Goal: Task Accomplishment & Management: Manage account settings

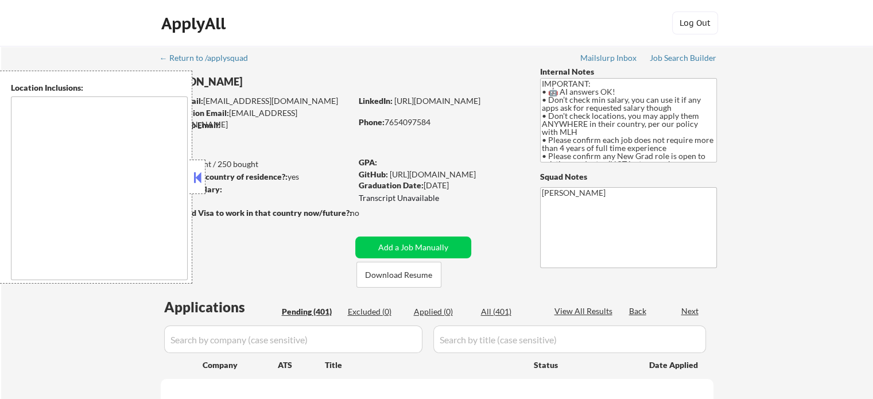
type textarea "country:[GEOGRAPHIC_DATA]"
select select ""pending""
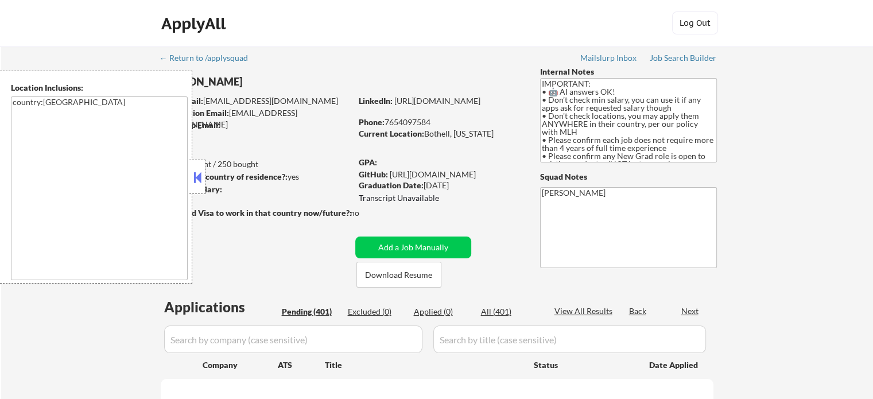
select select ""pending""
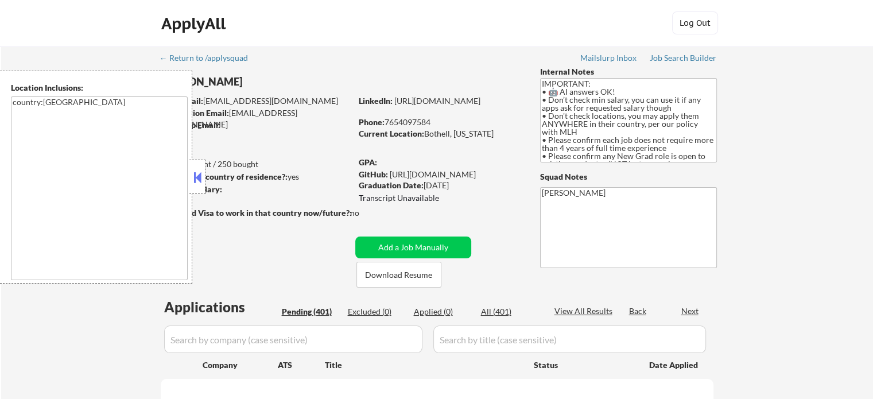
select select ""pending""
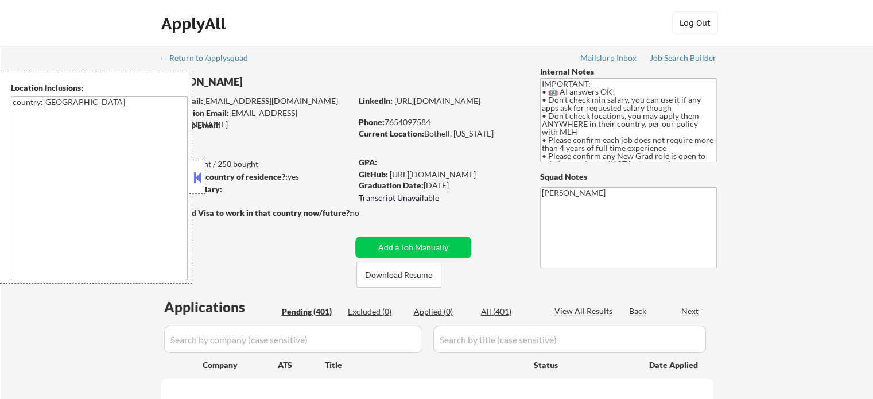
select select ""pending""
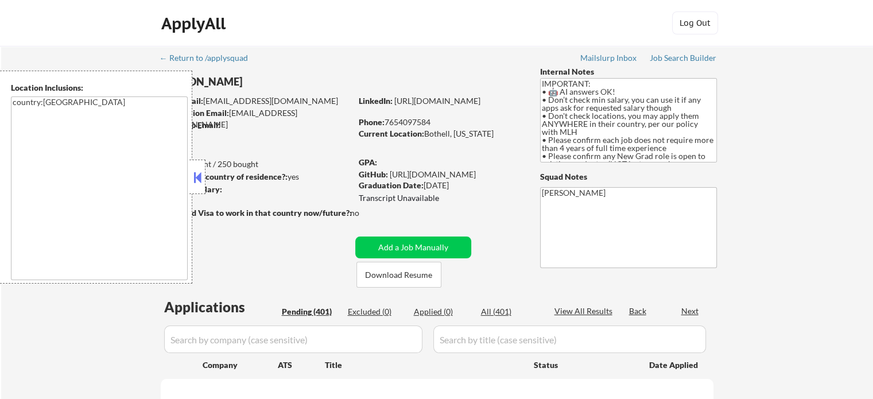
select select ""pending""
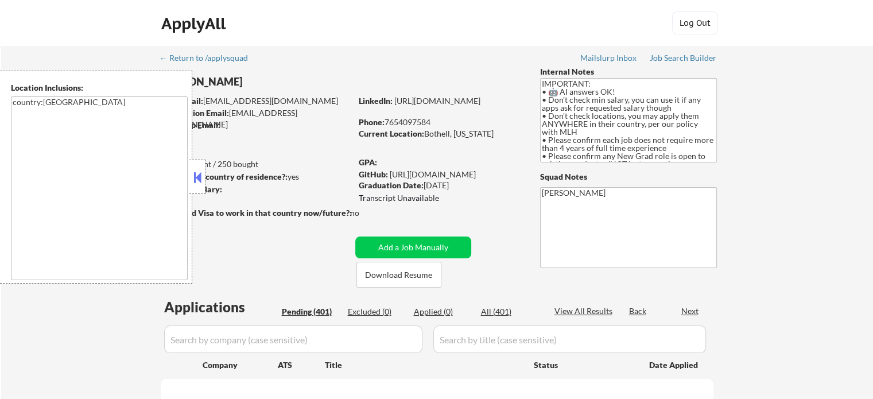
select select ""pending""
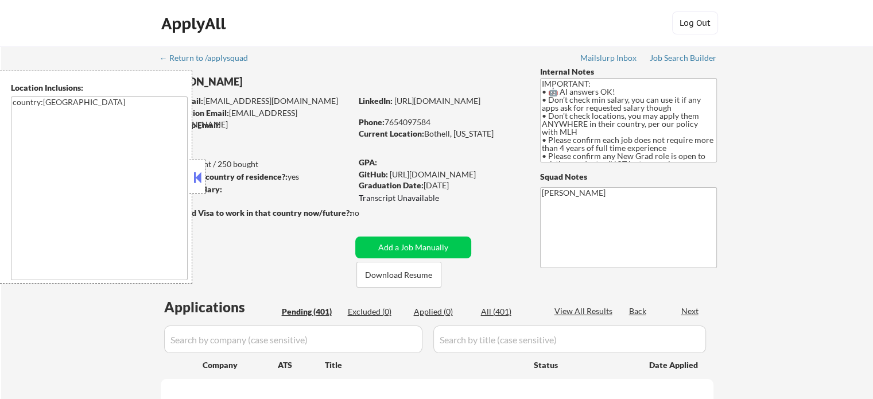
select select ""pending""
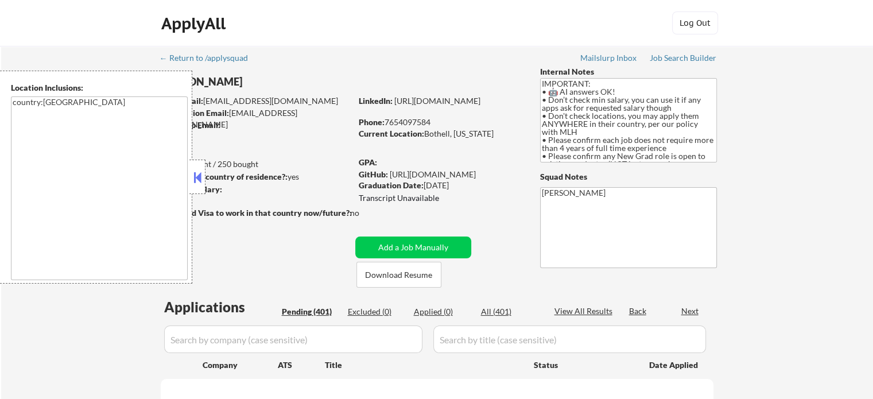
select select ""pending""
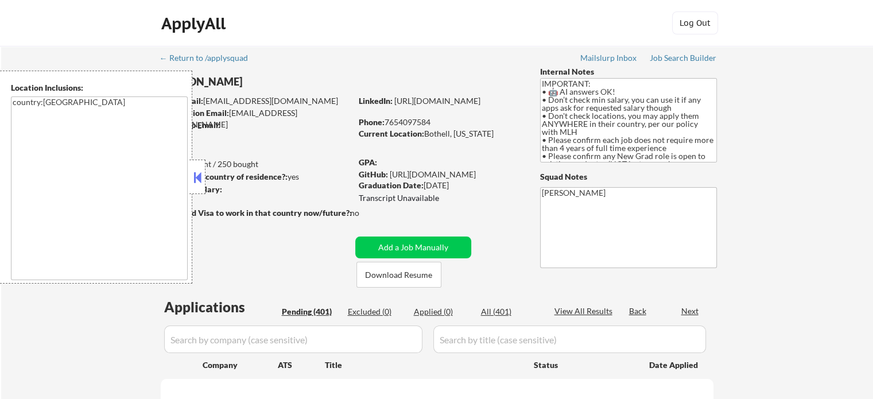
select select ""pending""
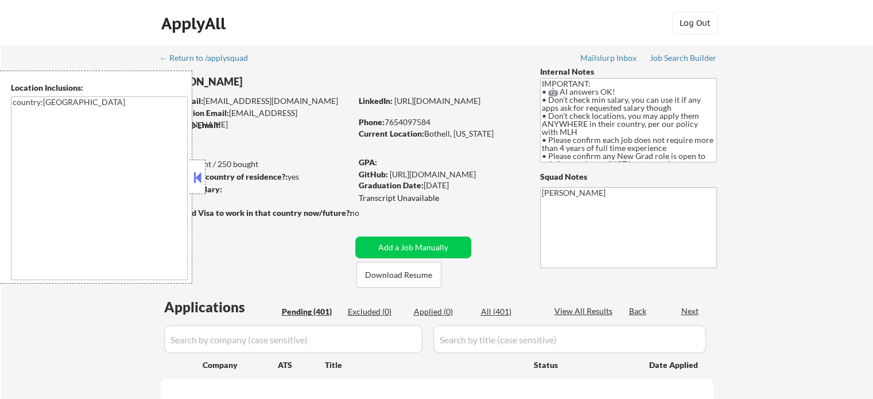
select select ""pending""
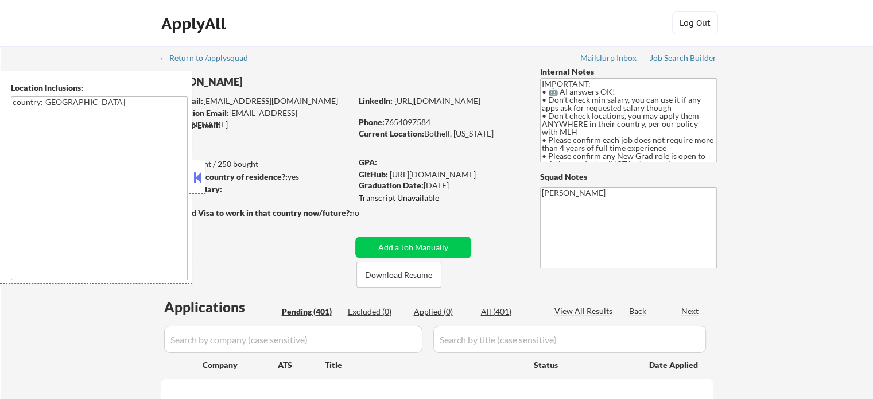
select select ""pending""
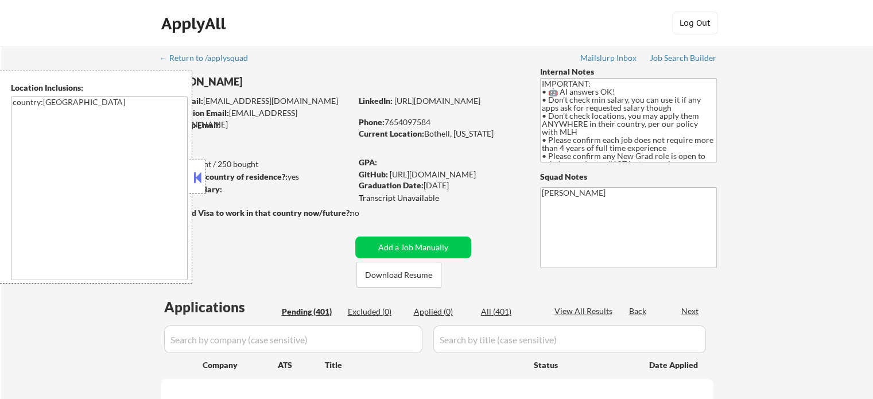
select select ""pending""
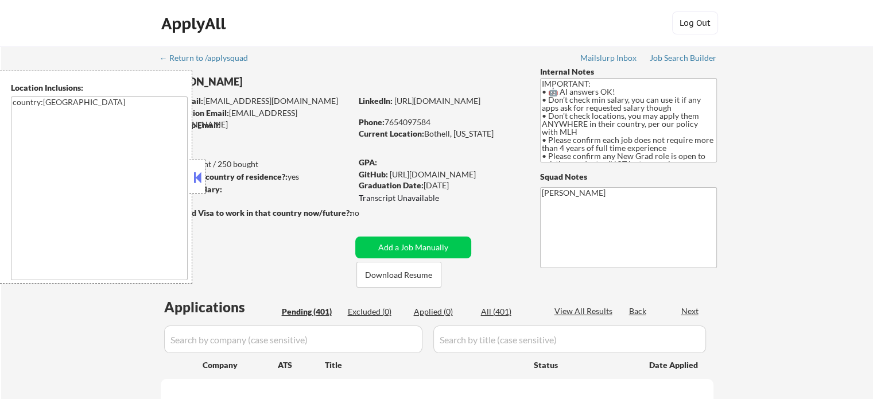
select select ""pending""
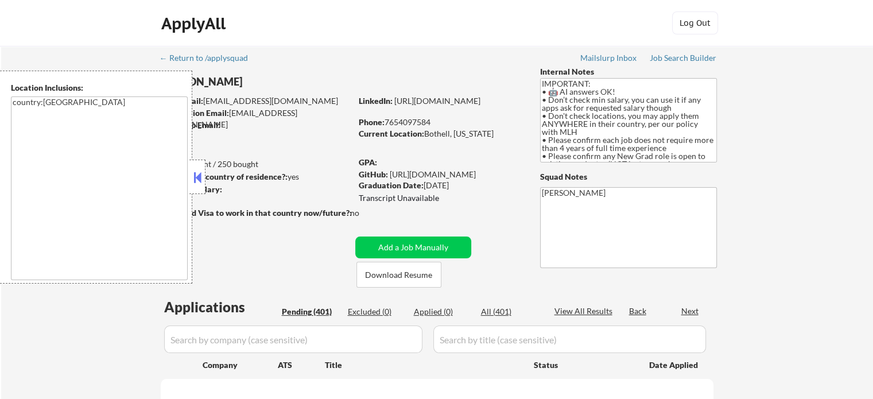
select select ""pending""
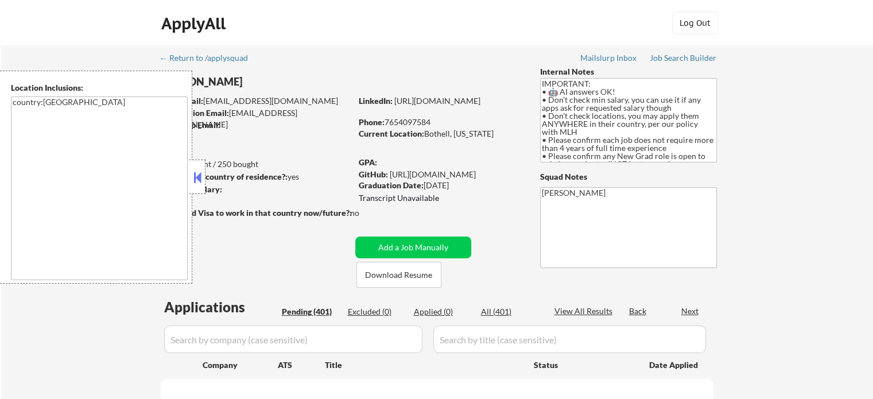
select select ""pending""
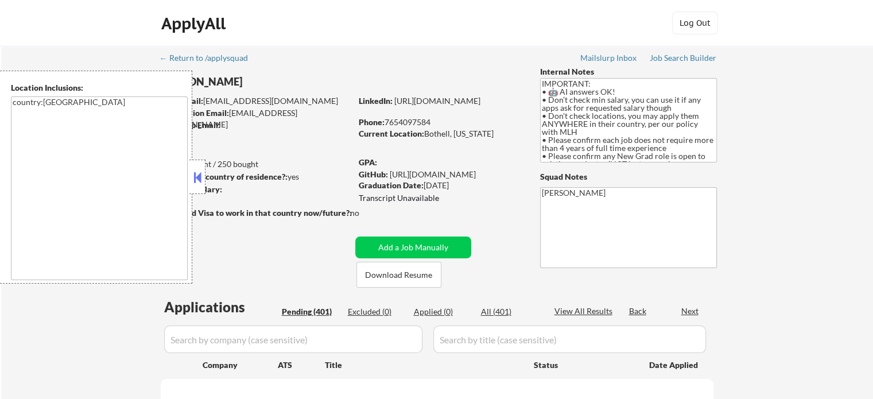
select select ""pending""
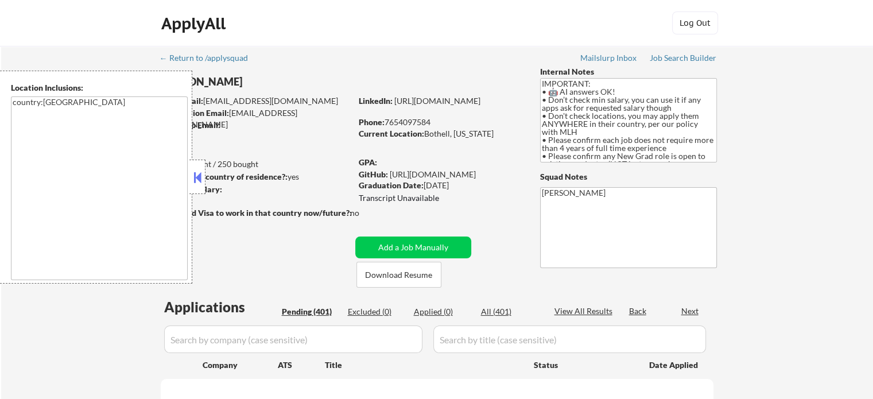
select select ""pending""
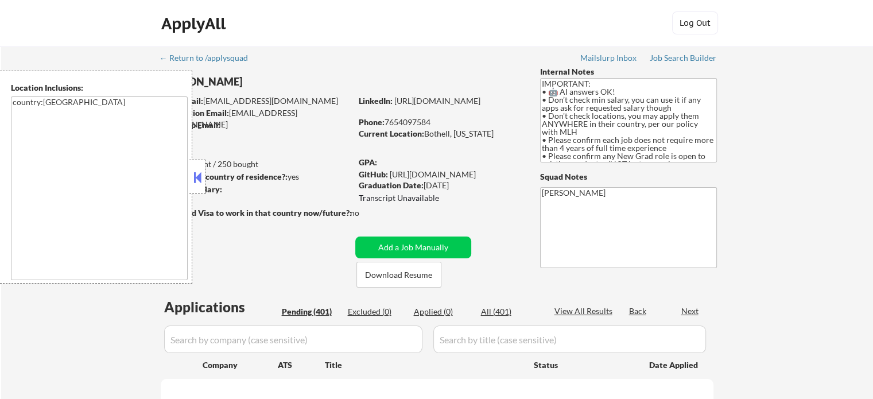
select select ""pending""
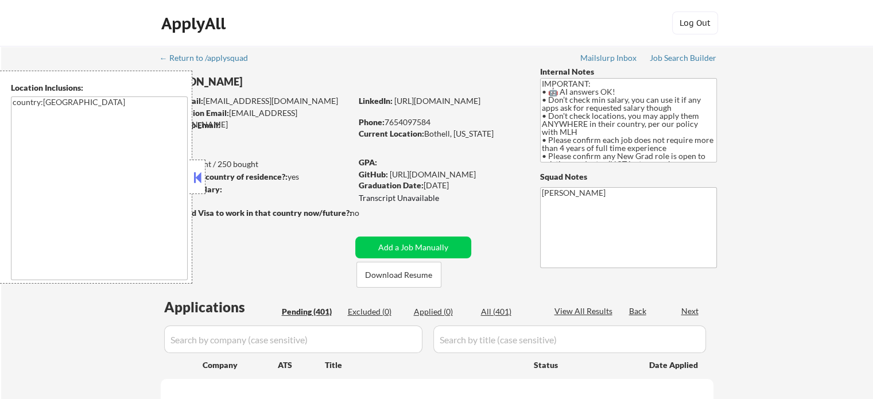
select select ""pending""
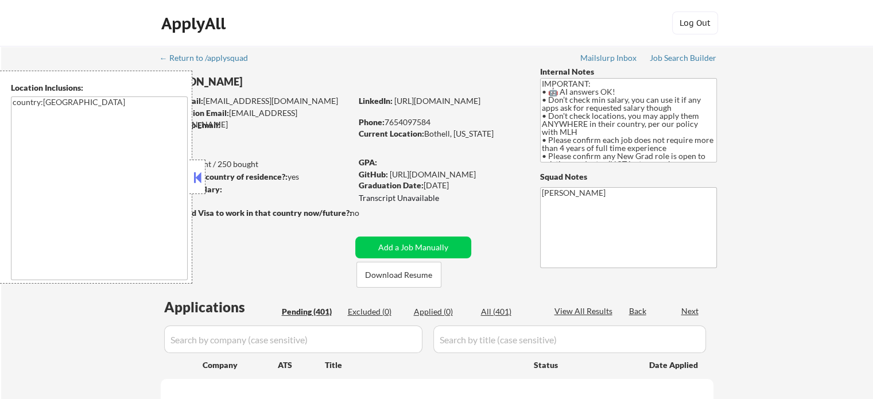
select select ""pending""
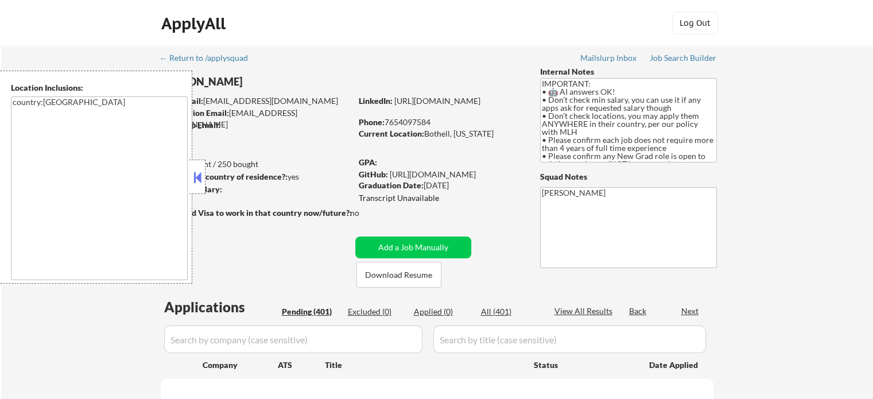
select select ""pending""
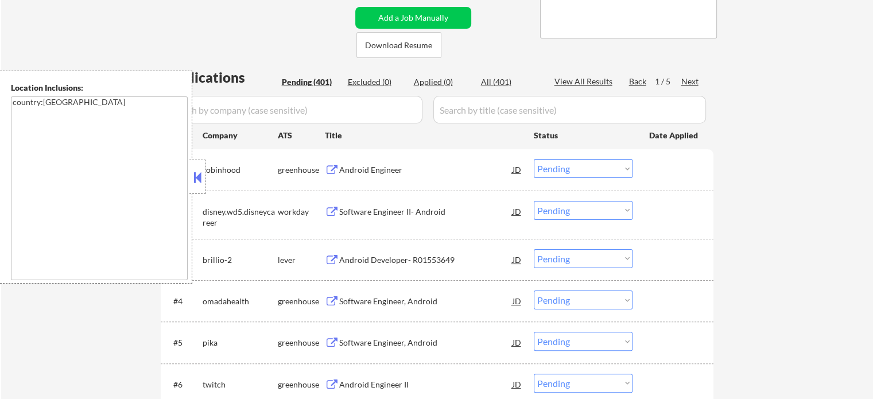
click at [367, 167] on div "Android Engineer" at bounding box center [425, 169] width 173 height 11
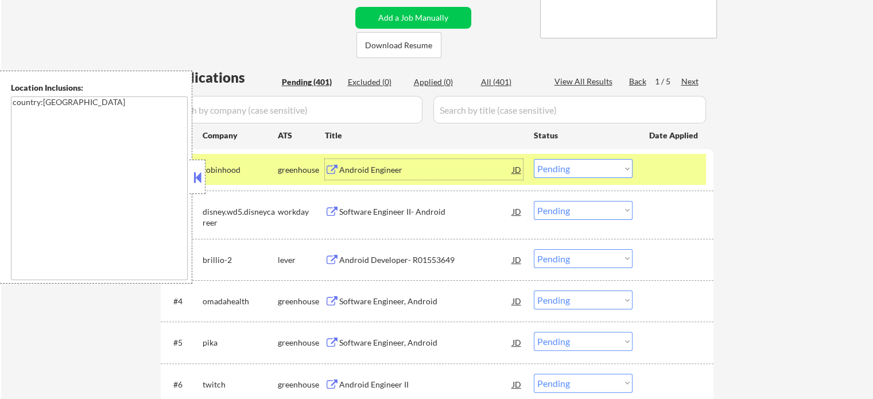
click at [563, 170] on select "Choose an option... Pending Applied Excluded (Questions) Excluded (Expired) Exc…" at bounding box center [583, 168] width 99 height 19
click at [534, 159] on select "Choose an option... Pending Applied Excluded (Questions) Excluded (Expired) Exc…" at bounding box center [583, 168] width 99 height 19
click at [655, 174] on div at bounding box center [674, 169] width 51 height 21
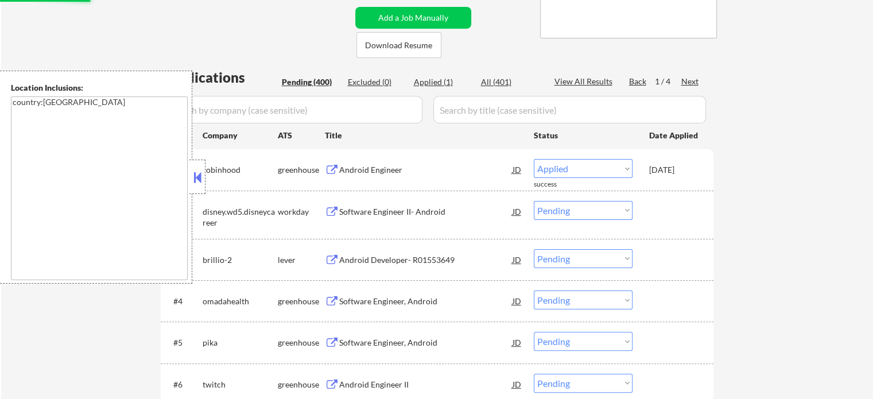
select select ""pending""
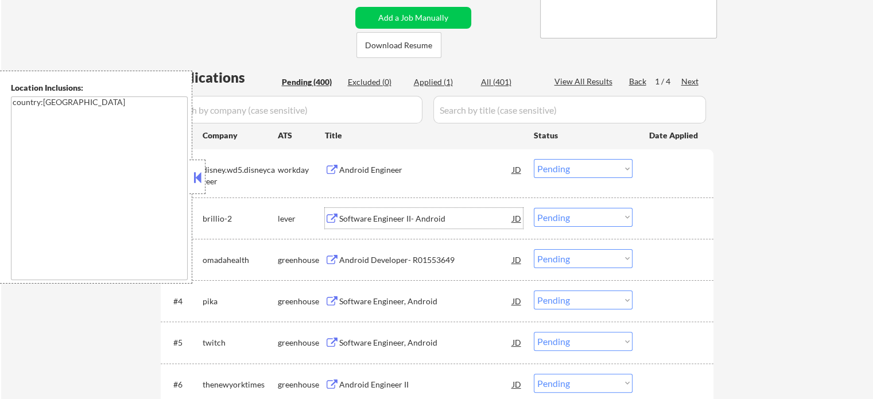
click at [409, 218] on div "Software Engineer II- Android" at bounding box center [425, 218] width 173 height 11
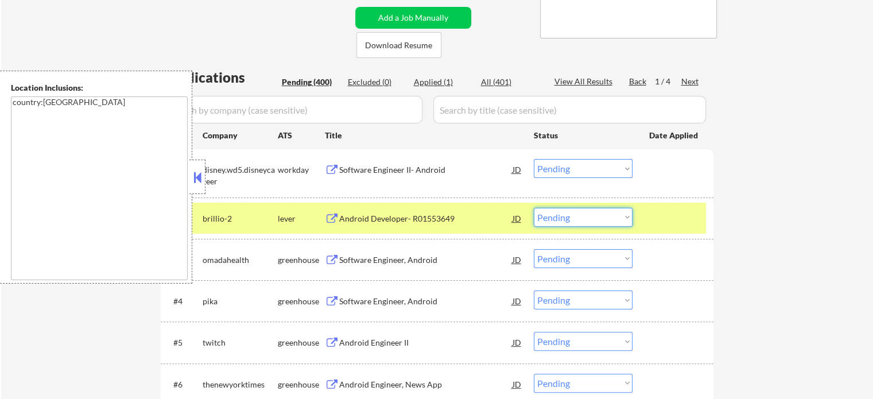
click at [559, 218] on select "Choose an option... Pending Applied Excluded (Questions) Excluded (Expired) Exc…" at bounding box center [583, 217] width 99 height 19
click at [534, 208] on select "Choose an option... Pending Applied Excluded (Questions) Excluded (Expired) Exc…" at bounding box center [583, 217] width 99 height 19
click at [665, 226] on div at bounding box center [674, 218] width 51 height 21
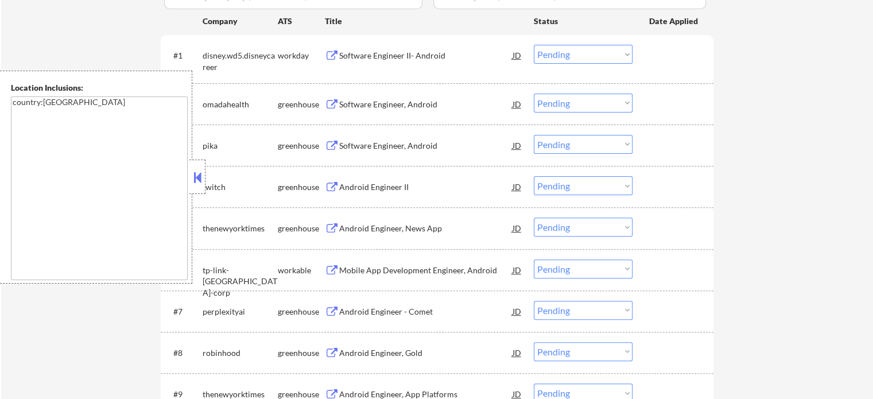
scroll to position [345, 0]
click at [400, 103] on div "Software Engineer, Android" at bounding box center [425, 103] width 173 height 11
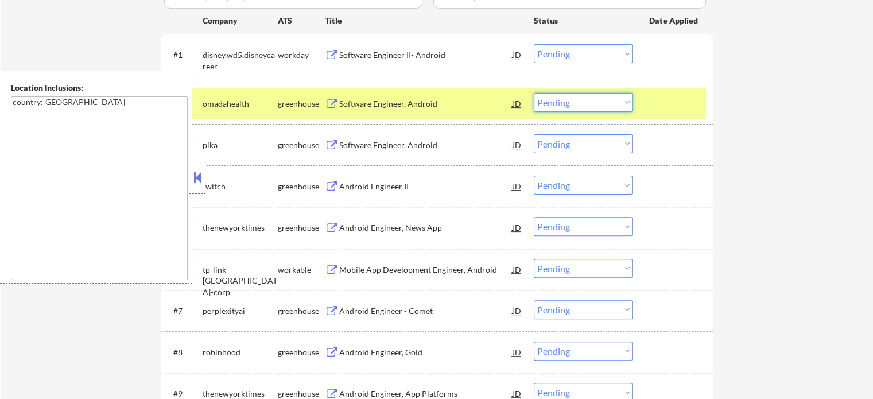
click at [572, 100] on select "Choose an option... Pending Applied Excluded (Questions) Excluded (Expired) Exc…" at bounding box center [583, 102] width 99 height 19
click at [534, 93] on select "Choose an option... Pending Applied Excluded (Questions) Excluded (Expired) Exc…" at bounding box center [583, 102] width 99 height 19
click at [675, 110] on div at bounding box center [674, 103] width 51 height 21
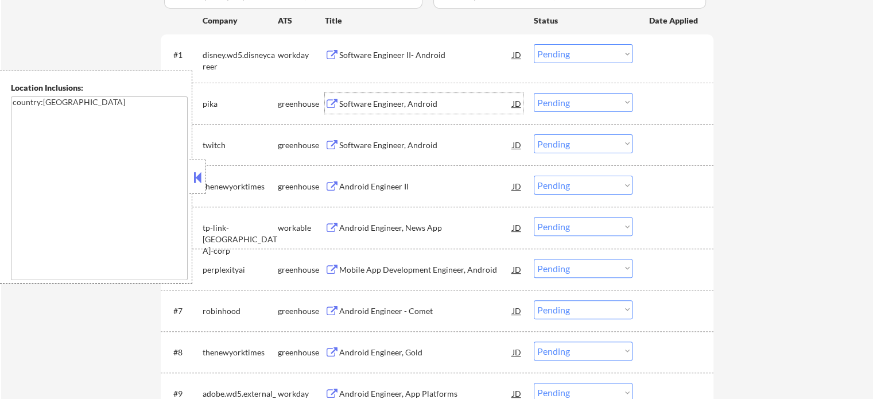
click at [367, 106] on div "Software Engineer, Android" at bounding box center [425, 103] width 173 height 11
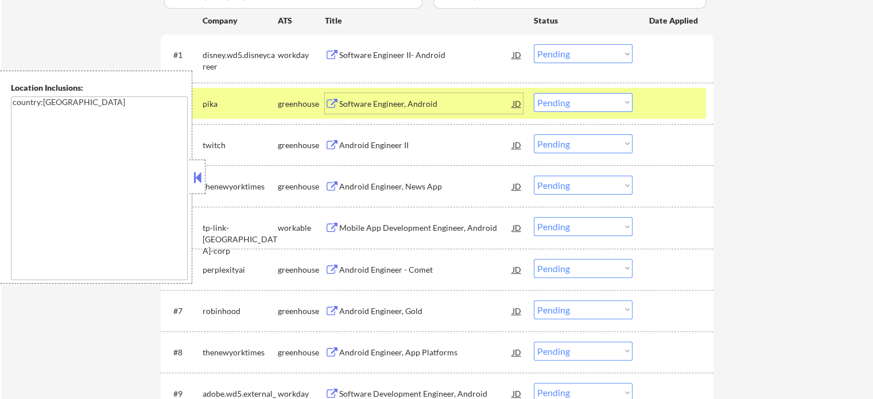
click at [584, 105] on select "Choose an option... Pending Applied Excluded (Questions) Excluded (Expired) Exc…" at bounding box center [583, 102] width 99 height 19
click at [534, 93] on select "Choose an option... Pending Applied Excluded (Questions) Excluded (Expired) Exc…" at bounding box center [583, 102] width 99 height 19
click at [680, 100] on div at bounding box center [674, 103] width 51 height 21
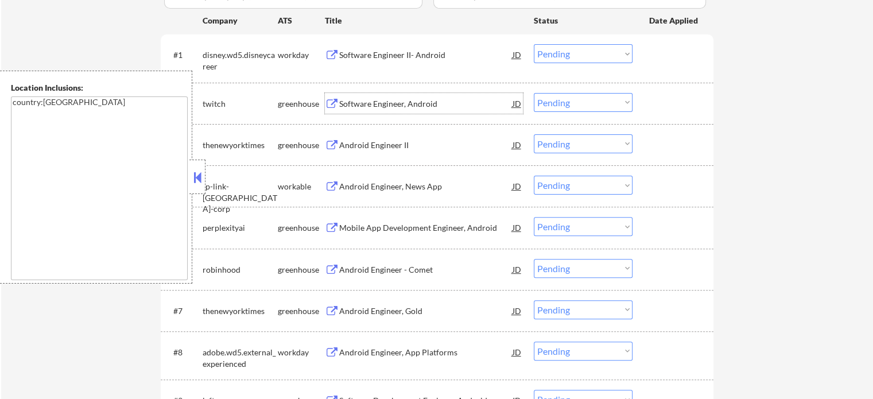
click at [380, 103] on div "Software Engineer, Android" at bounding box center [425, 103] width 173 height 11
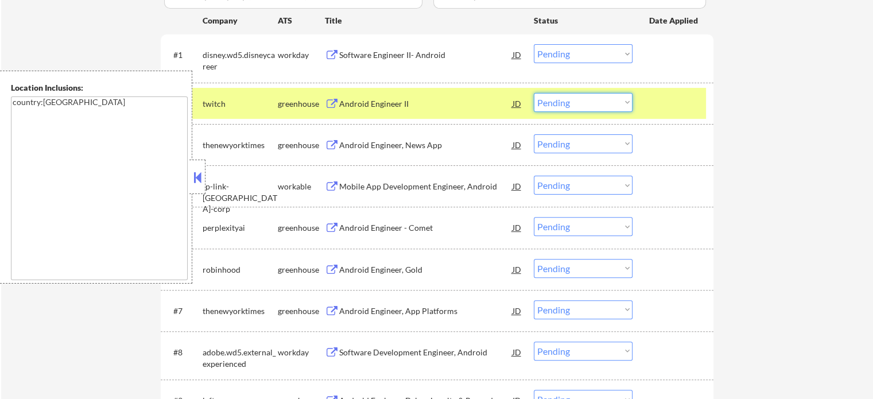
click at [594, 101] on select "Choose an option... Pending Applied Excluded (Questions) Excluded (Expired) Exc…" at bounding box center [583, 102] width 99 height 19
click at [534, 93] on select "Choose an option... Pending Applied Excluded (Questions) Excluded (Expired) Exc…" at bounding box center [583, 102] width 99 height 19
click at [655, 106] on div at bounding box center [674, 103] width 51 height 21
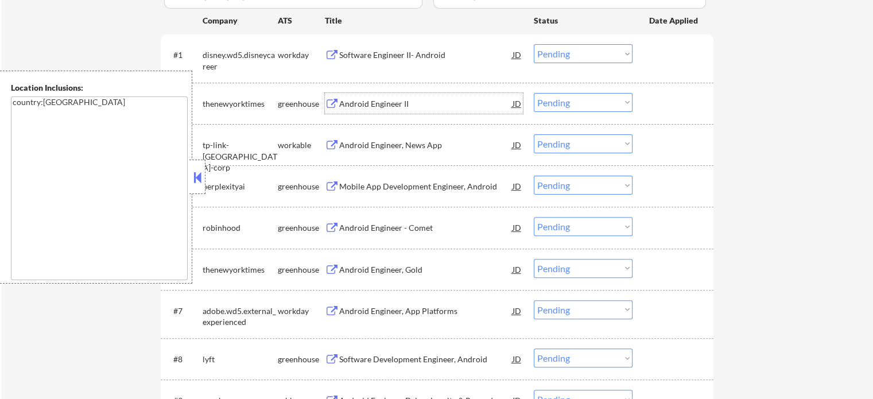
click at [380, 102] on div "Android Engineer II" at bounding box center [425, 103] width 173 height 11
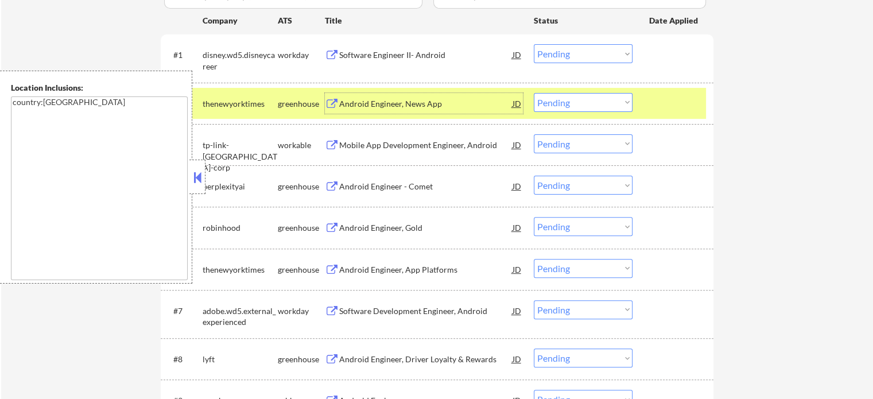
drag, startPoint x: 550, startPoint y: 98, endPoint x: 552, endPoint y: 105, distance: 8.0
click at [550, 98] on select "Choose an option... Pending Applied Excluded (Questions) Excluded (Expired) Exc…" at bounding box center [583, 102] width 99 height 19
click at [534, 93] on select "Choose an option... Pending Applied Excluded (Questions) Excluded (Expired) Exc…" at bounding box center [583, 102] width 99 height 19
click at [703, 103] on div "#2 thenewyorktimes greenhouse Android Engineer, News App JD Choose an option...…" at bounding box center [435, 103] width 542 height 31
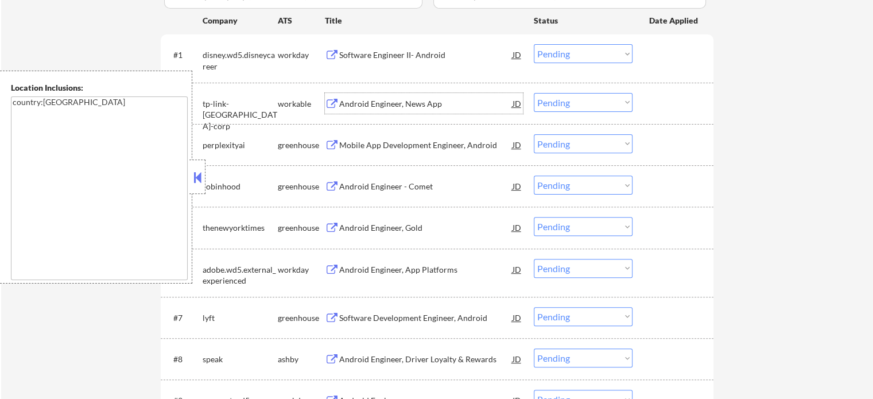
click at [400, 100] on div "Android Engineer, News App" at bounding box center [425, 103] width 173 height 11
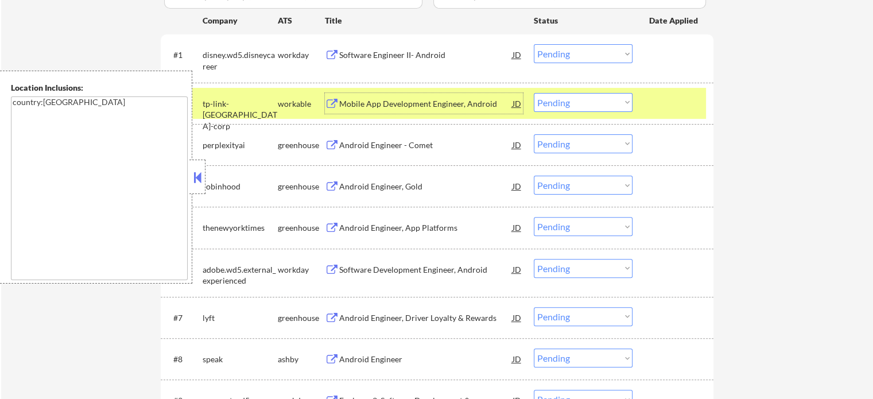
click at [574, 101] on select "Choose an option... Pending Applied Excluded (Questions) Excluded (Expired) Exc…" at bounding box center [583, 102] width 99 height 19
click at [534, 93] on select "Choose an option... Pending Applied Excluded (Questions) Excluded (Expired) Exc…" at bounding box center [583, 102] width 99 height 19
click at [672, 103] on div at bounding box center [674, 103] width 51 height 21
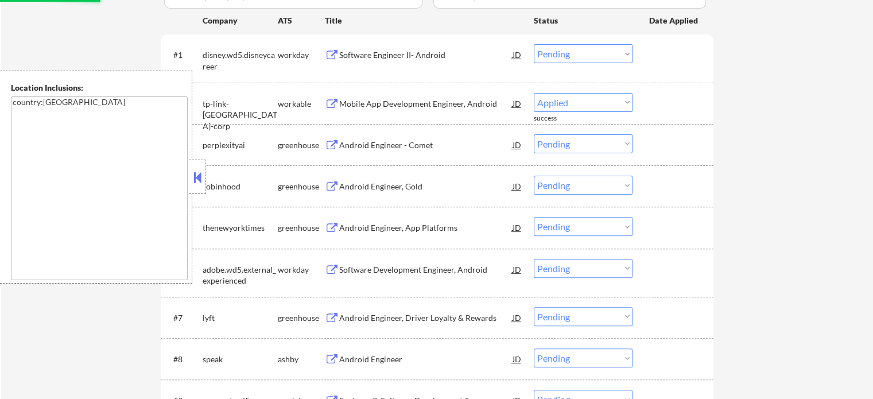
select select ""pending""
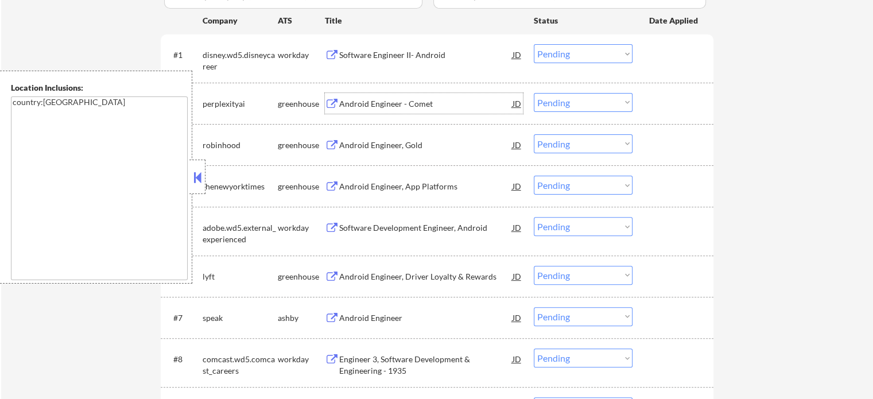
click at [388, 107] on div "Android Engineer - Comet" at bounding box center [425, 103] width 173 height 11
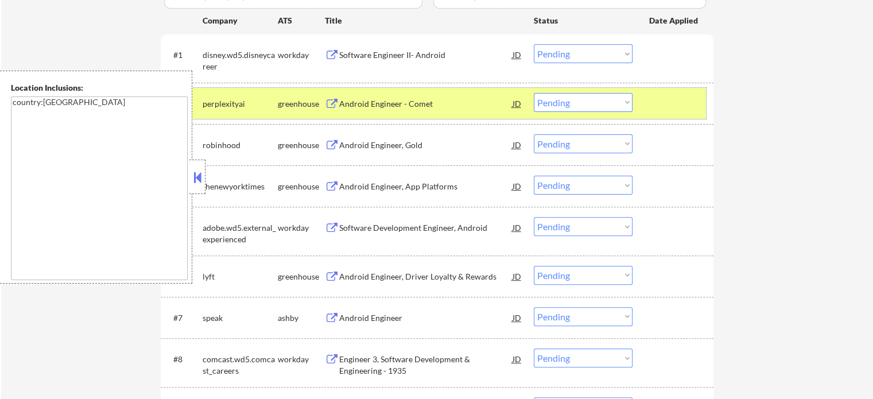
click at [675, 113] on div at bounding box center [674, 103] width 51 height 21
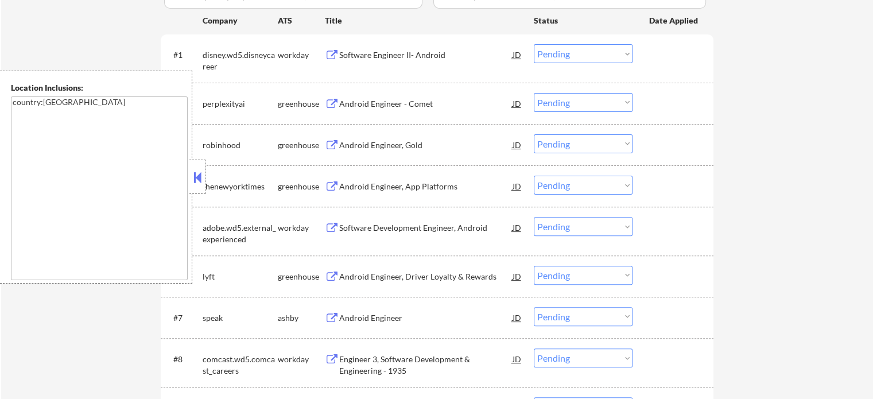
click at [367, 192] on div "Android Engineer, App Platforms" at bounding box center [425, 186] width 173 height 11
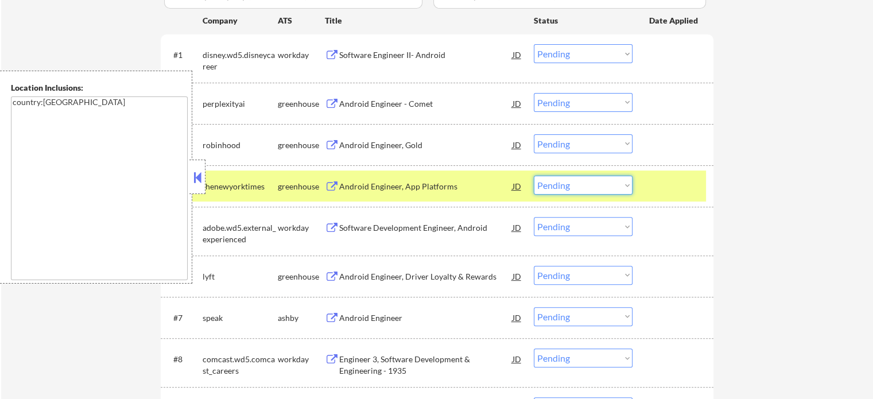
click at [560, 188] on select "Choose an option... Pending Applied Excluded (Questions) Excluded (Expired) Exc…" at bounding box center [583, 185] width 99 height 19
click at [534, 176] on select "Choose an option... Pending Applied Excluded (Questions) Excluded (Expired) Exc…" at bounding box center [583, 185] width 99 height 19
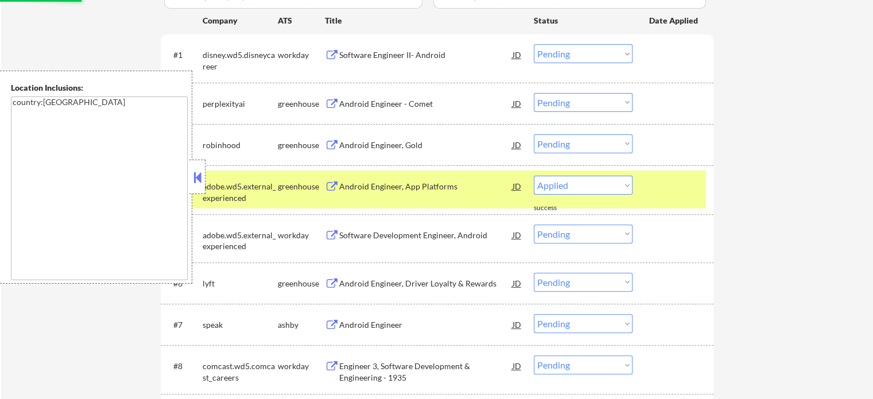
select select ""pending""
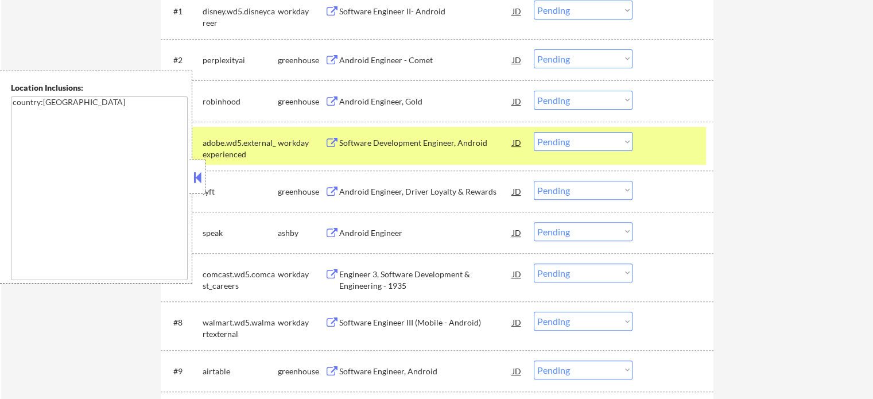
scroll to position [402, 0]
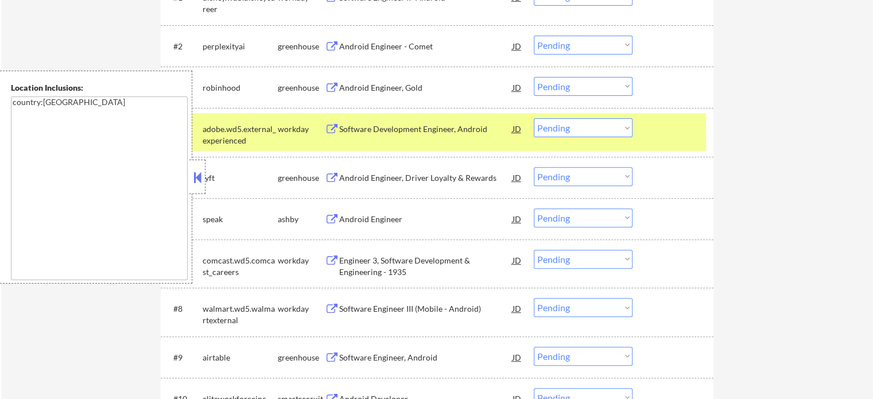
click at [416, 176] on div "Android Engineer, Driver Loyalty & Rewards" at bounding box center [425, 177] width 173 height 11
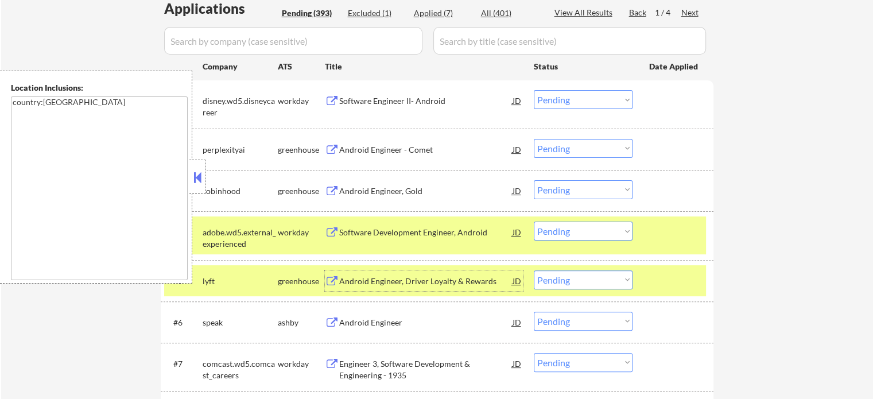
scroll to position [408, 0]
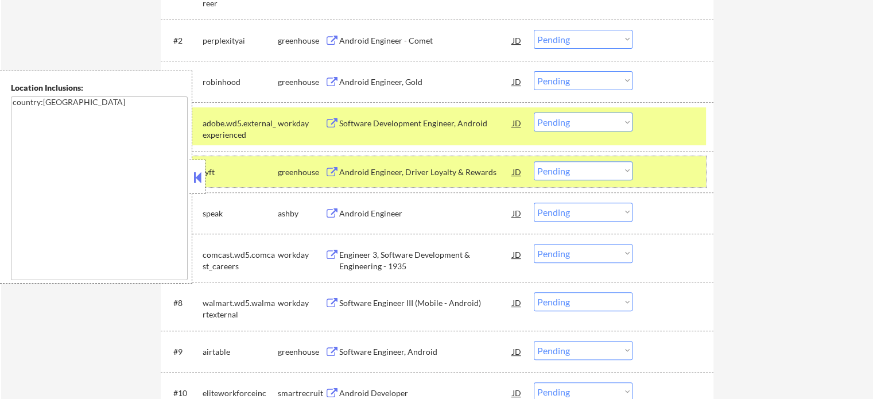
click at [644, 170] on div "#5 lyft greenhouse Android Engineer, Driver Loyalty & Rewards JD Choose an opti…" at bounding box center [435, 171] width 542 height 31
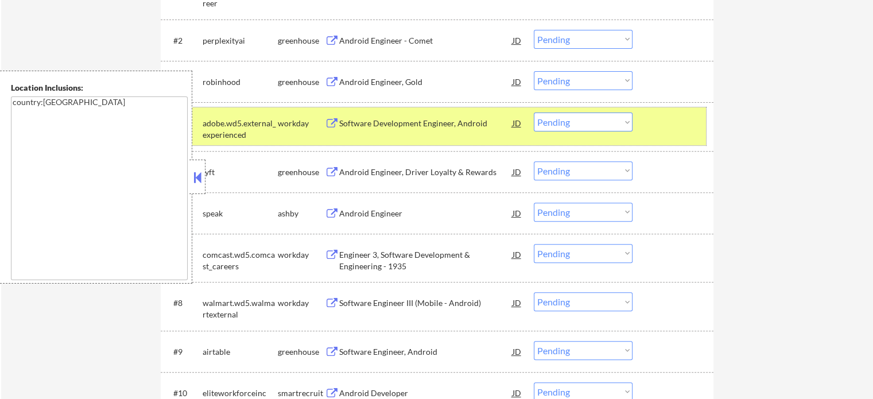
click at [647, 121] on div "#4 adobe.wd5.external_experienced workday Software Development Engineer, Androi…" at bounding box center [435, 126] width 542 height 38
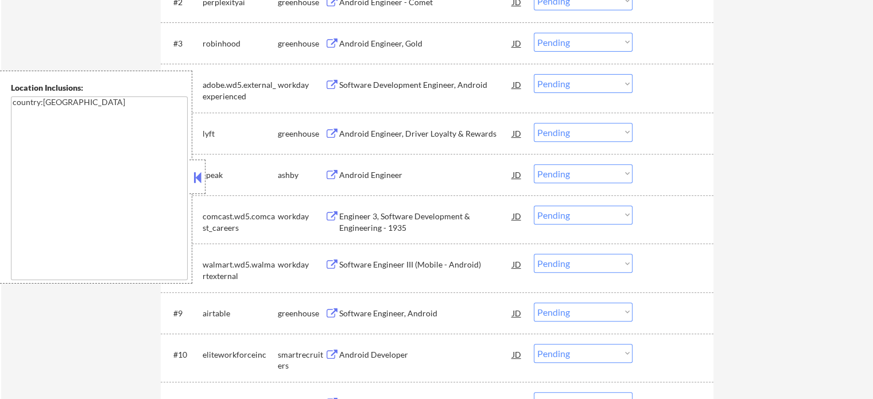
scroll to position [465, 0]
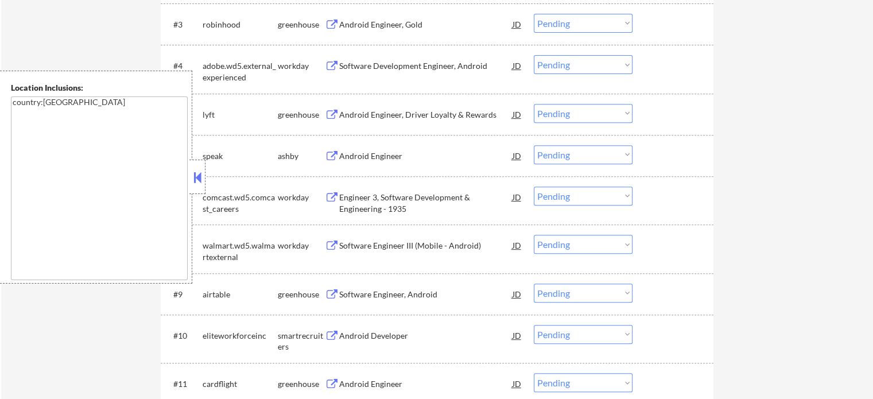
click at [378, 153] on div "Android Engineer" at bounding box center [425, 155] width 173 height 11
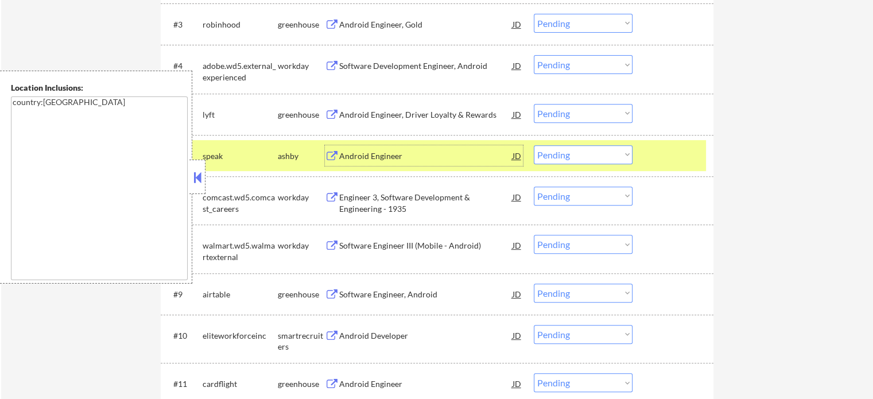
click at [551, 154] on select "Choose an option... Pending Applied Excluded (Questions) Excluded (Expired) Exc…" at bounding box center [583, 154] width 99 height 19
click at [534, 145] on select "Choose an option... Pending Applied Excluded (Questions) Excluded (Expired) Exc…" at bounding box center [583, 154] width 99 height 19
click at [684, 153] on div at bounding box center [674, 155] width 51 height 21
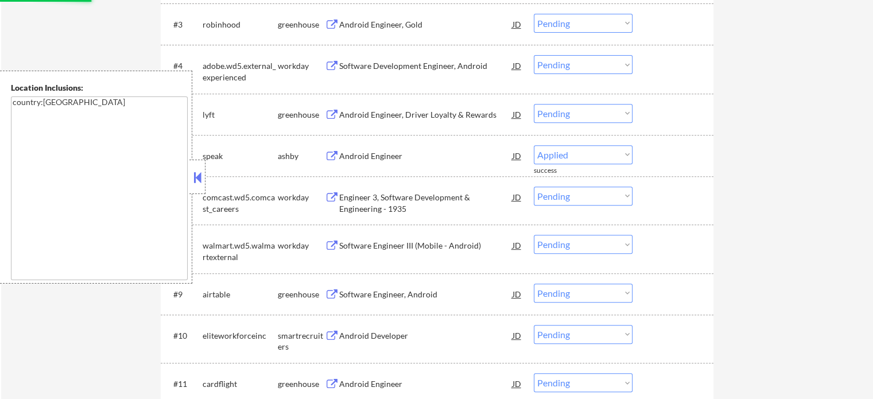
select select ""pending""
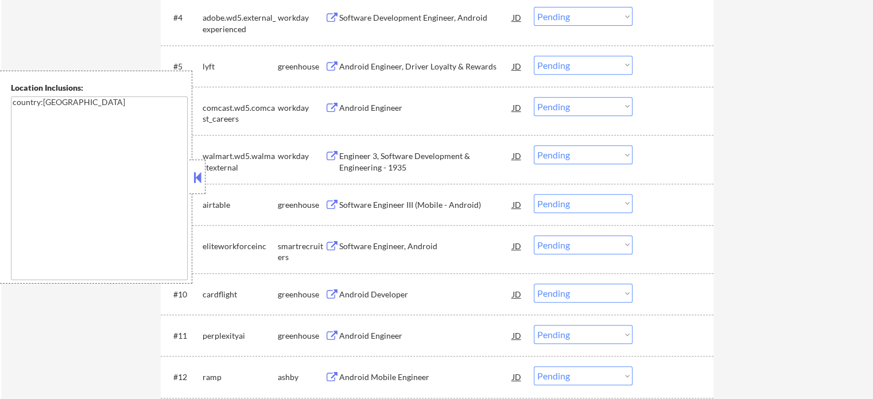
scroll to position [580, 0]
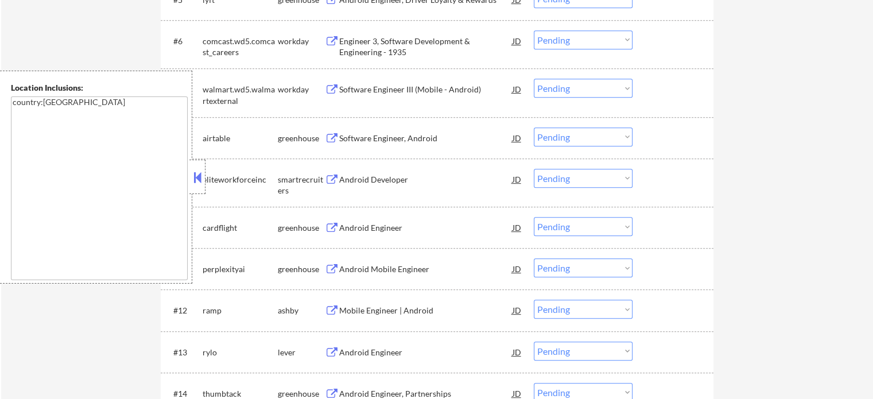
click at [374, 229] on div "Android Engineer" at bounding box center [425, 227] width 173 height 11
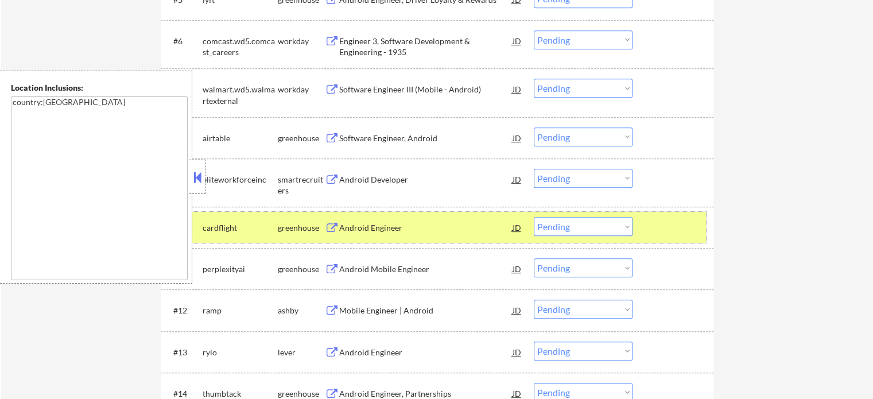
click at [689, 234] on div at bounding box center [674, 227] width 51 height 21
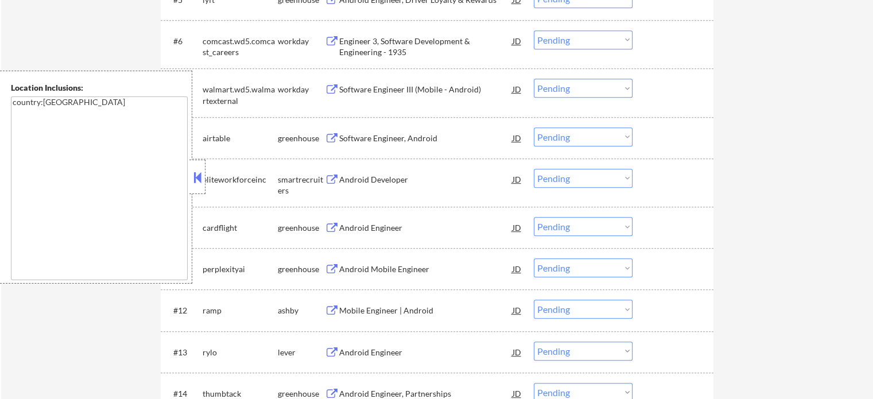
click at [375, 273] on div "Android Mobile Engineer" at bounding box center [425, 269] width 173 height 11
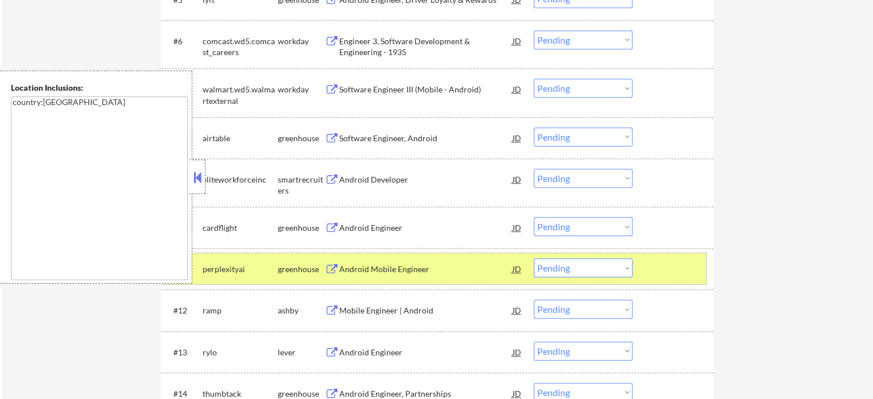
click at [685, 263] on div at bounding box center [674, 268] width 51 height 21
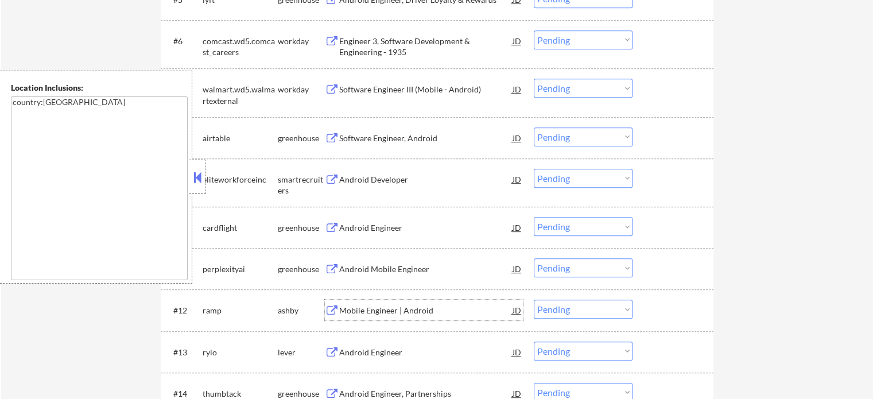
click at [397, 312] on div "Mobile Engineer | Android" at bounding box center [425, 310] width 173 height 11
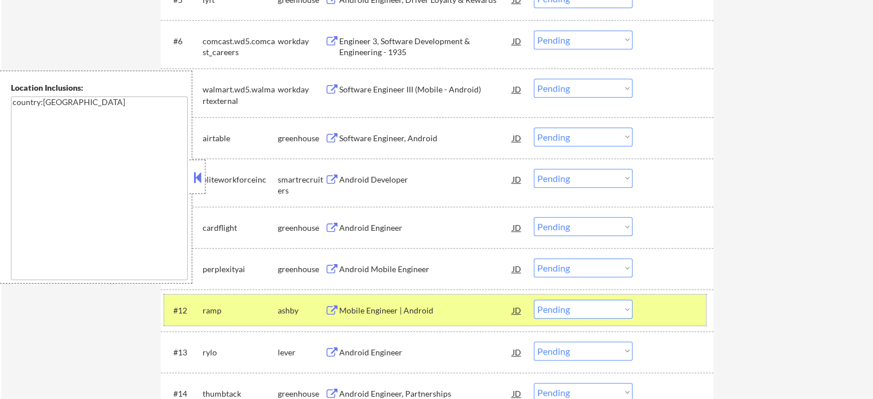
click at [664, 303] on div at bounding box center [674, 310] width 51 height 21
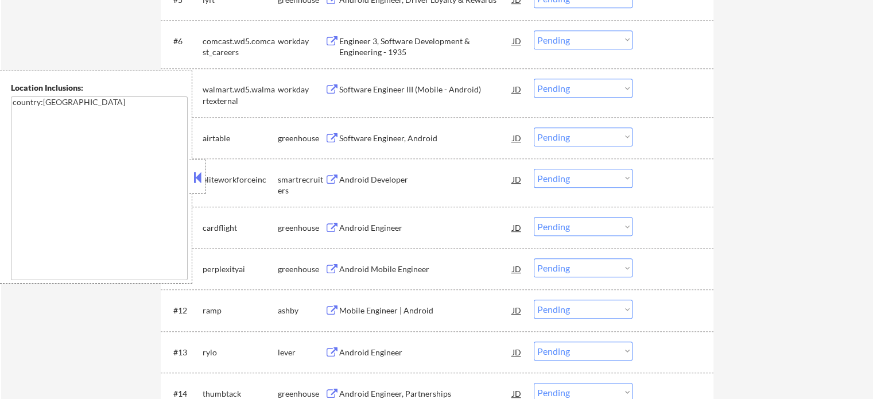
scroll to position [752, 0]
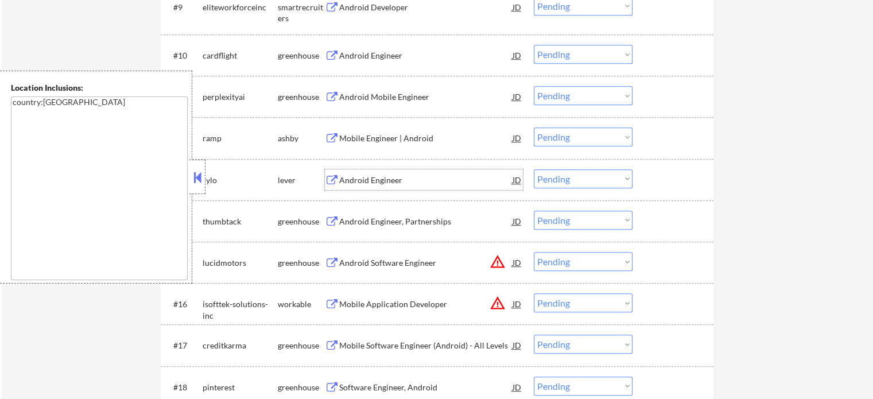
click at [358, 186] on div "Android Engineer" at bounding box center [425, 179] width 173 height 21
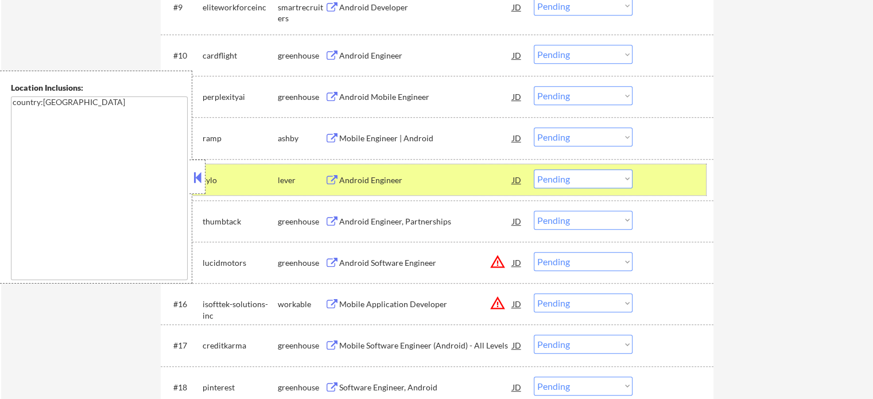
click at [666, 185] on div at bounding box center [674, 179] width 51 height 21
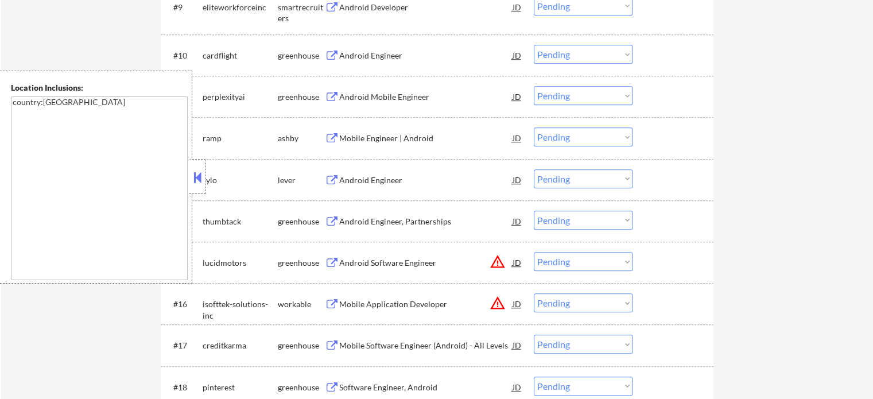
click at [355, 259] on div "Android Software Engineer" at bounding box center [425, 262] width 173 height 11
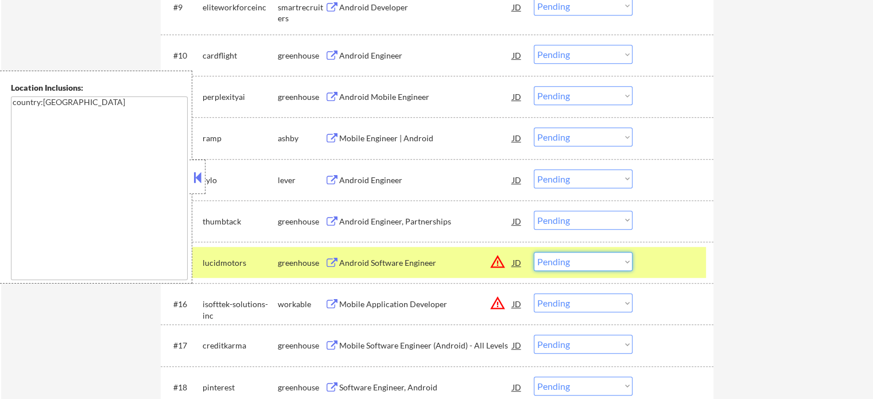
click at [561, 264] on select "Choose an option... Pending Applied Excluded (Questions) Excluded (Expired) Exc…" at bounding box center [583, 261] width 99 height 19
click at [534, 252] on select "Choose an option... Pending Applied Excluded (Questions) Excluded (Expired) Exc…" at bounding box center [583, 261] width 99 height 19
click at [657, 274] on div "#15 lucidmotors greenhouse Android Software Engineer JD warning_amber Choose an…" at bounding box center [435, 262] width 542 height 31
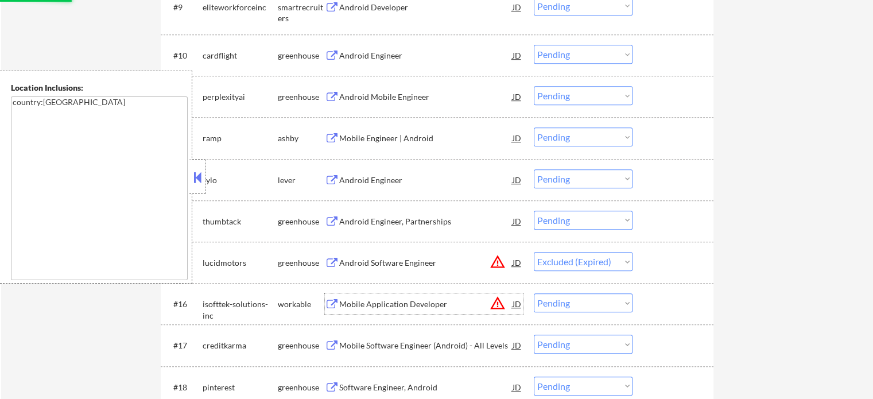
click at [407, 314] on div "Mobile Application Developer" at bounding box center [425, 303] width 173 height 21
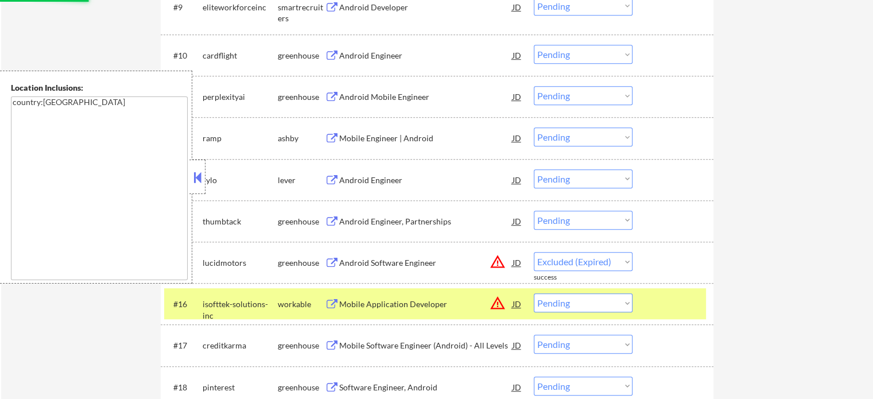
select select ""pending""
click at [588, 303] on select "Choose an option... Pending Applied Excluded (Questions) Excluded (Expired) Exc…" at bounding box center [583, 302] width 99 height 19
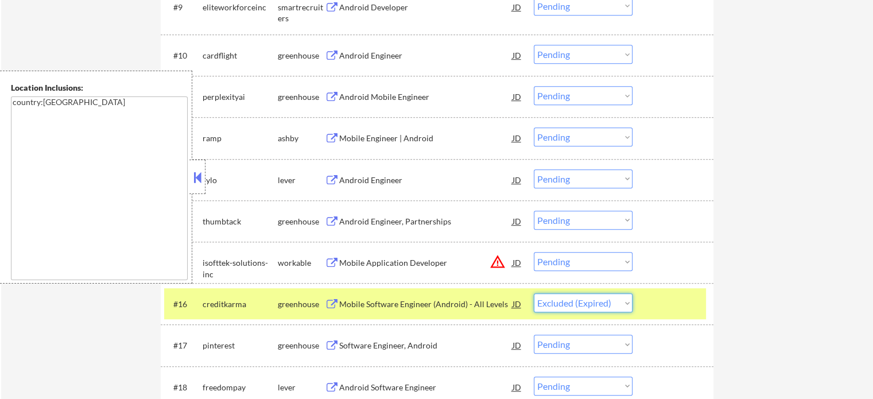
click at [534, 293] on select "Choose an option... Pending Applied Excluded (Questions) Excluded (Expired) Exc…" at bounding box center [583, 302] width 99 height 19
click at [669, 304] on div at bounding box center [674, 303] width 51 height 21
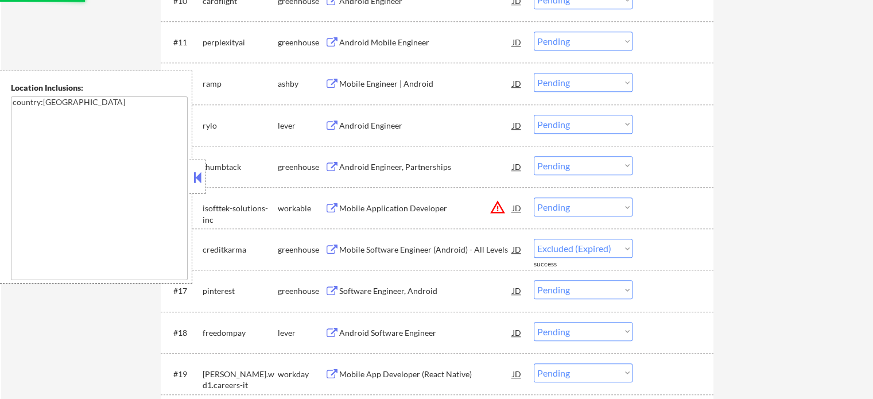
scroll to position [867, 0]
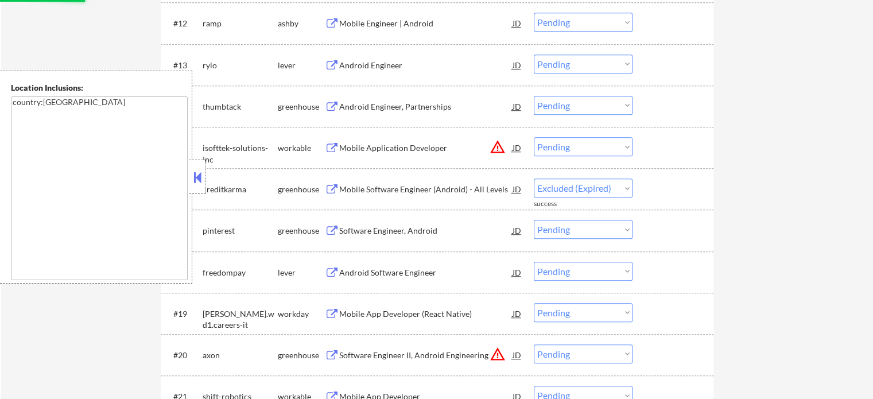
select select ""pending""
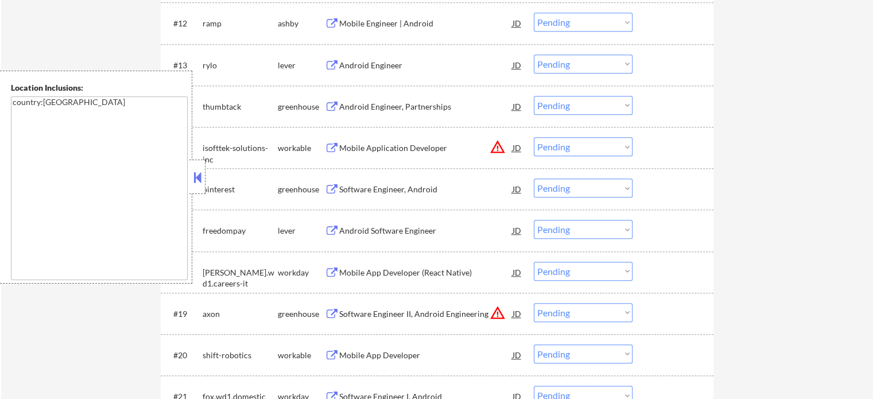
click at [357, 192] on div "Software Engineer, Android" at bounding box center [425, 189] width 173 height 11
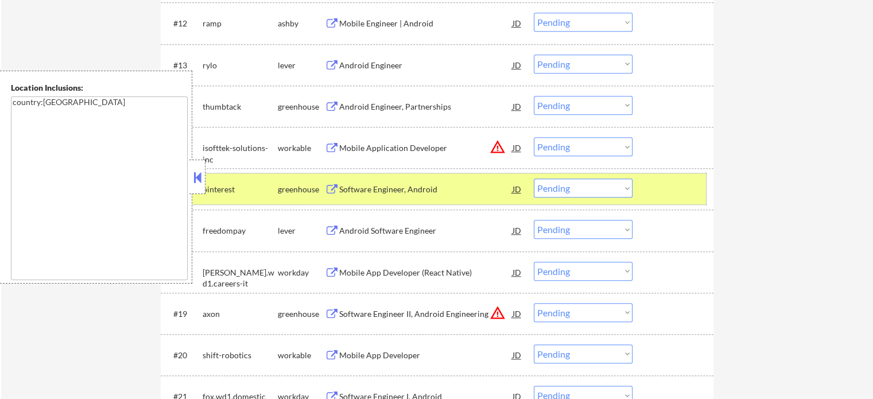
click at [670, 199] on div "#16 pinterest greenhouse Software Engineer, Android JD warning_amber Choose an …" at bounding box center [435, 188] width 542 height 31
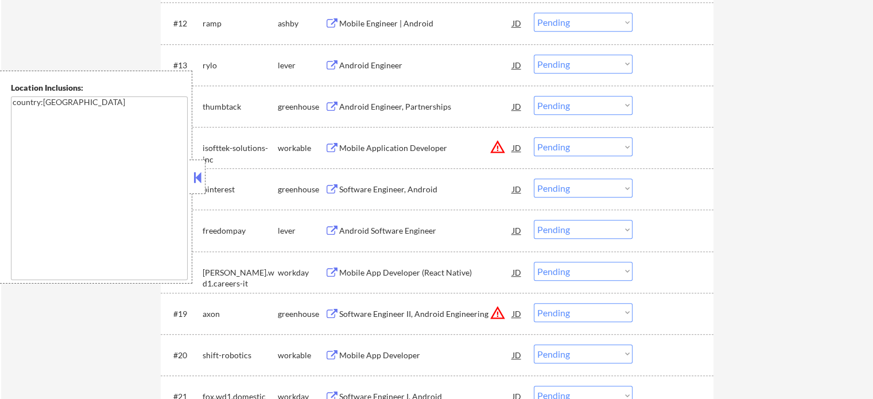
scroll to position [1039, 0]
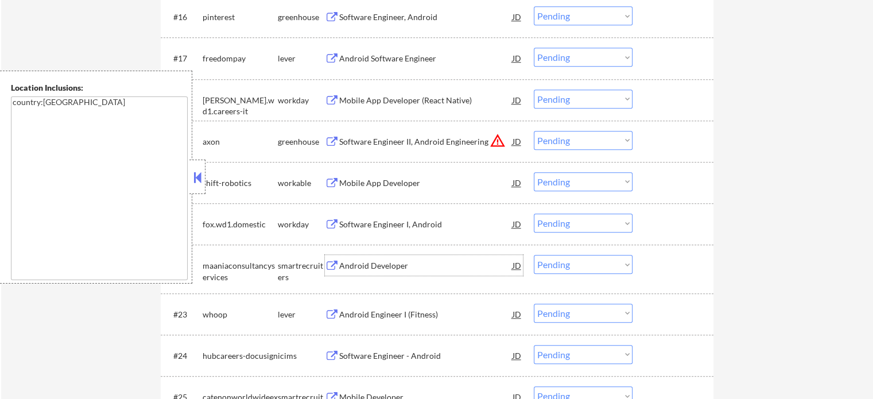
click at [354, 267] on div "Android Developer" at bounding box center [425, 265] width 173 height 11
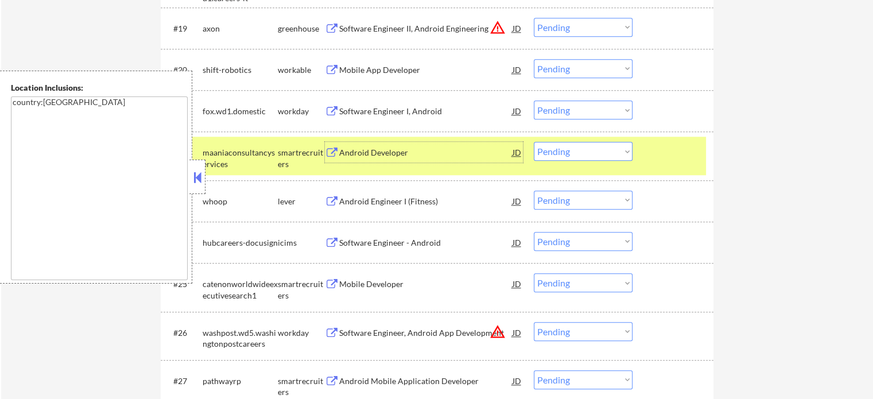
scroll to position [1154, 0]
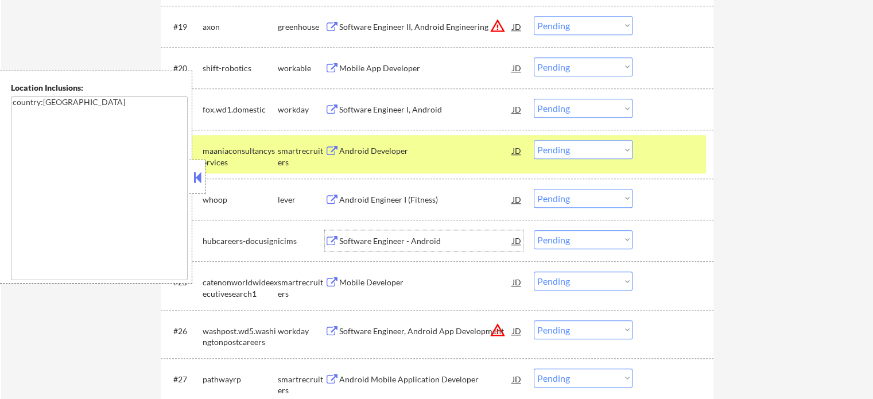
click at [372, 242] on div "Software Engineer - Android" at bounding box center [425, 240] width 173 height 11
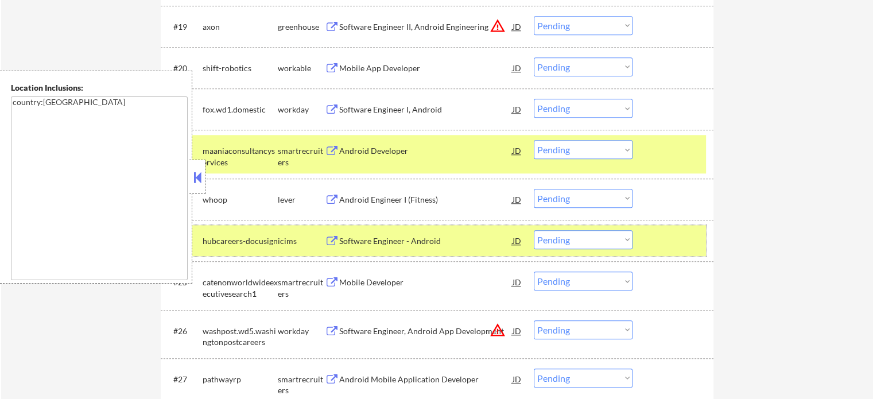
click at [673, 237] on div at bounding box center [674, 240] width 51 height 21
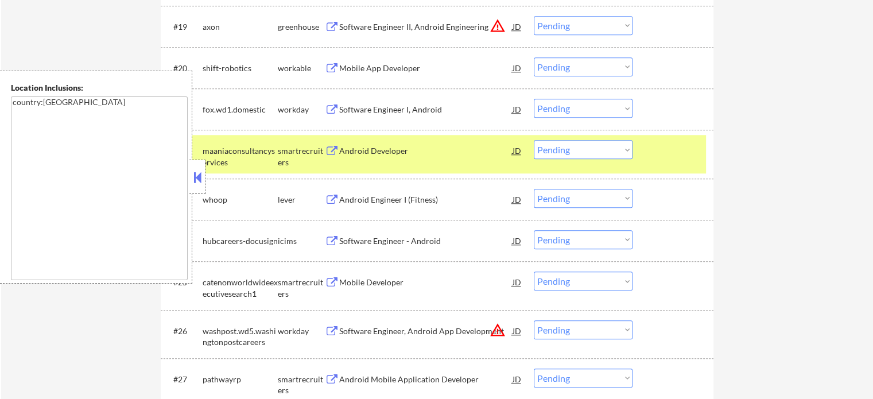
click at [678, 152] on div at bounding box center [674, 150] width 51 height 21
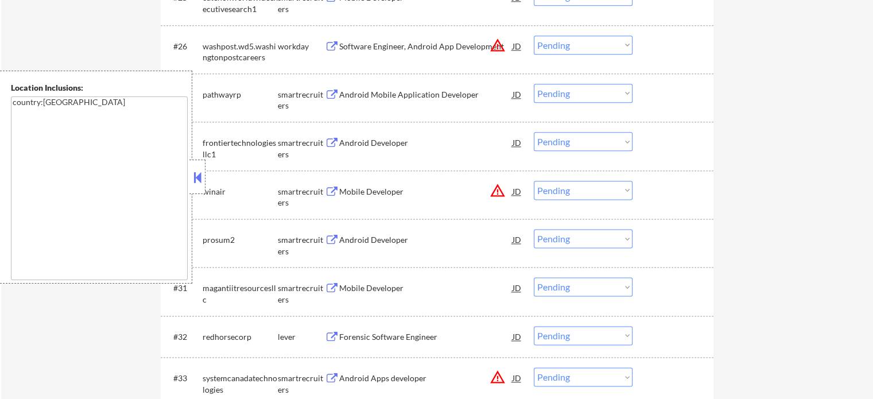
scroll to position [1499, 0]
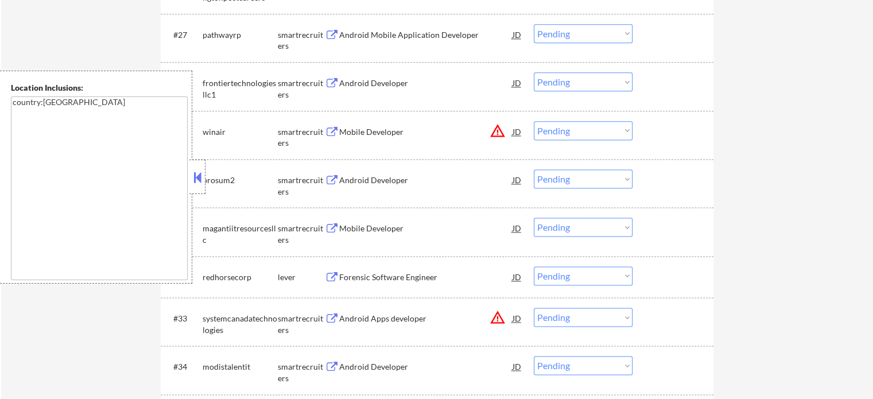
click at [370, 273] on div "Forensic Software Engineer" at bounding box center [425, 277] width 173 height 11
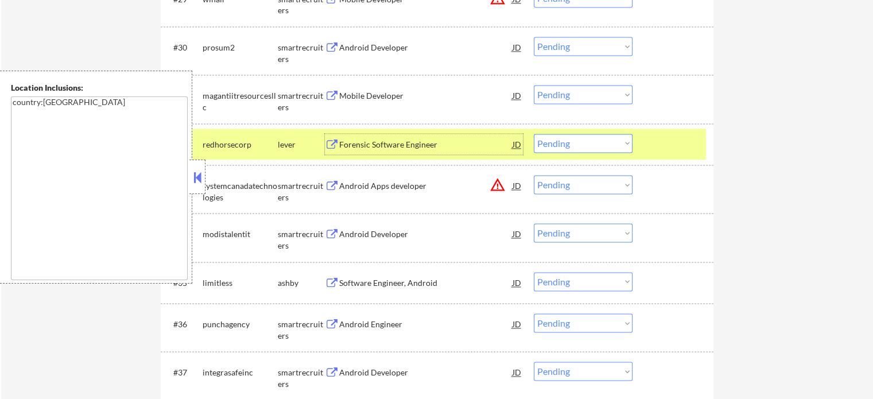
scroll to position [1671, 0]
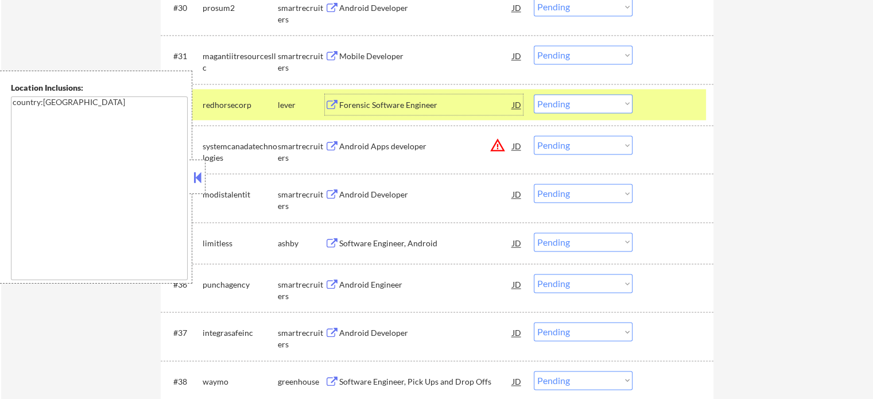
click at [682, 113] on div at bounding box center [674, 104] width 51 height 21
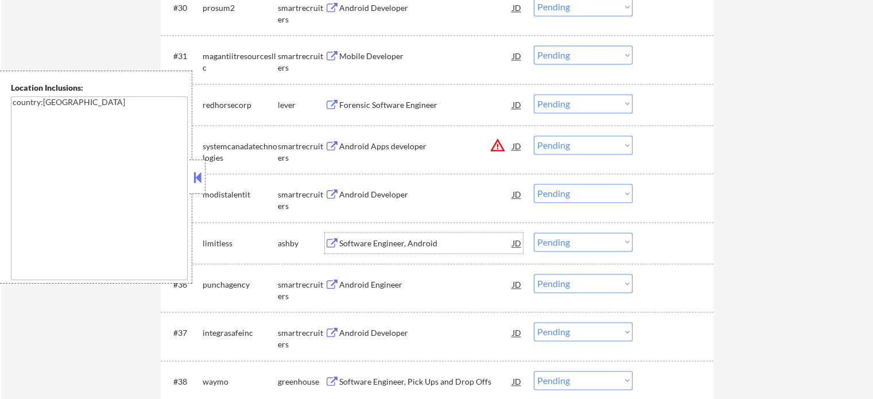
click at [424, 237] on div "Software Engineer, Android" at bounding box center [425, 243] width 173 height 21
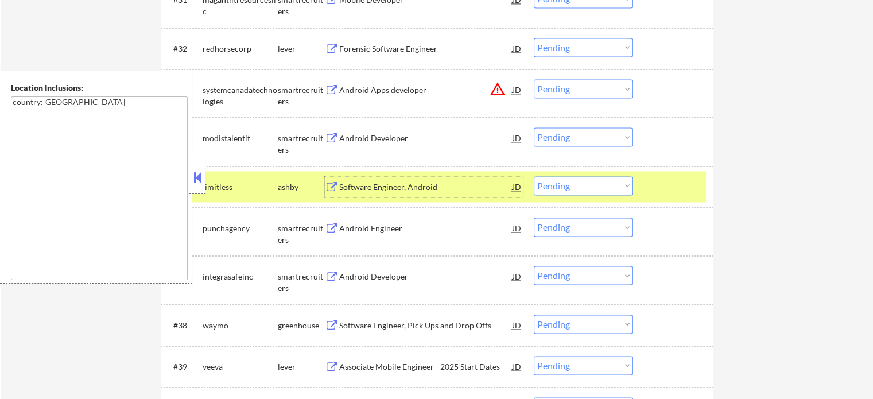
scroll to position [1843, 0]
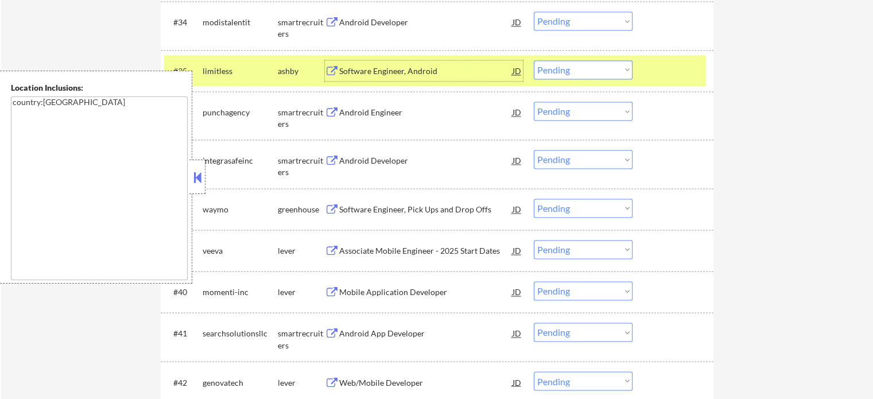
click at [687, 75] on div at bounding box center [674, 70] width 51 height 21
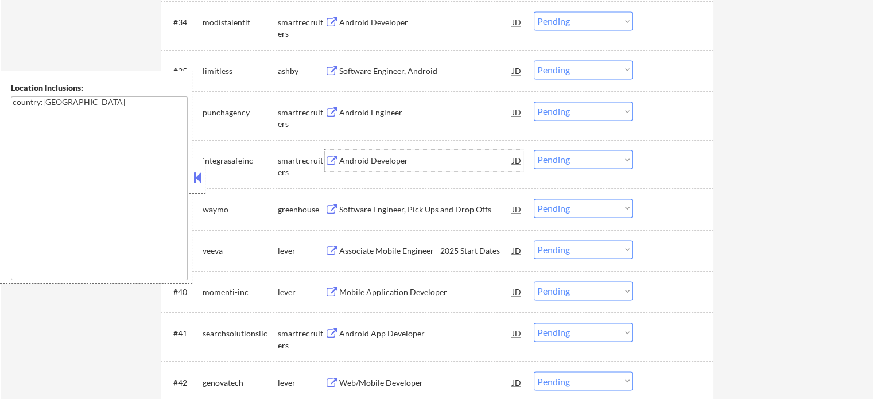
click at [356, 161] on div "Android Developer" at bounding box center [425, 160] width 173 height 11
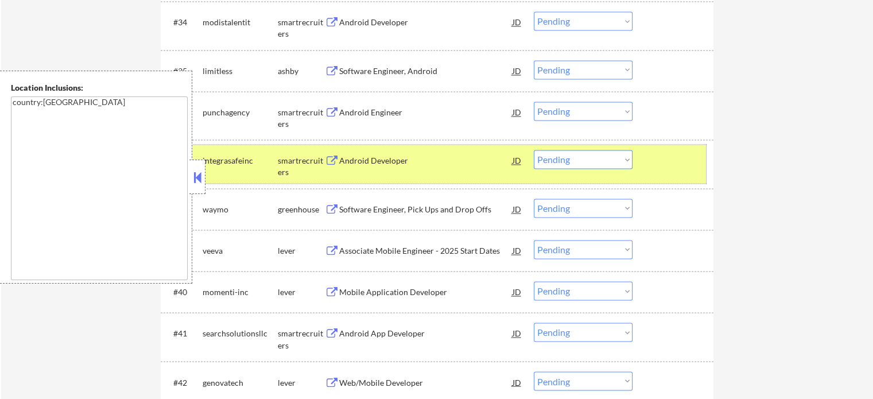
click at [686, 157] on div at bounding box center [674, 160] width 51 height 21
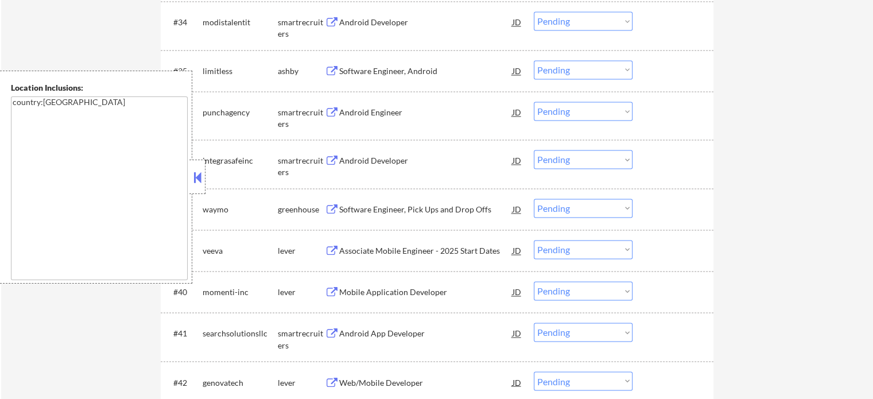
click at [399, 295] on div "Mobile Application Developer" at bounding box center [425, 292] width 173 height 11
